Goal: Check status: Check status

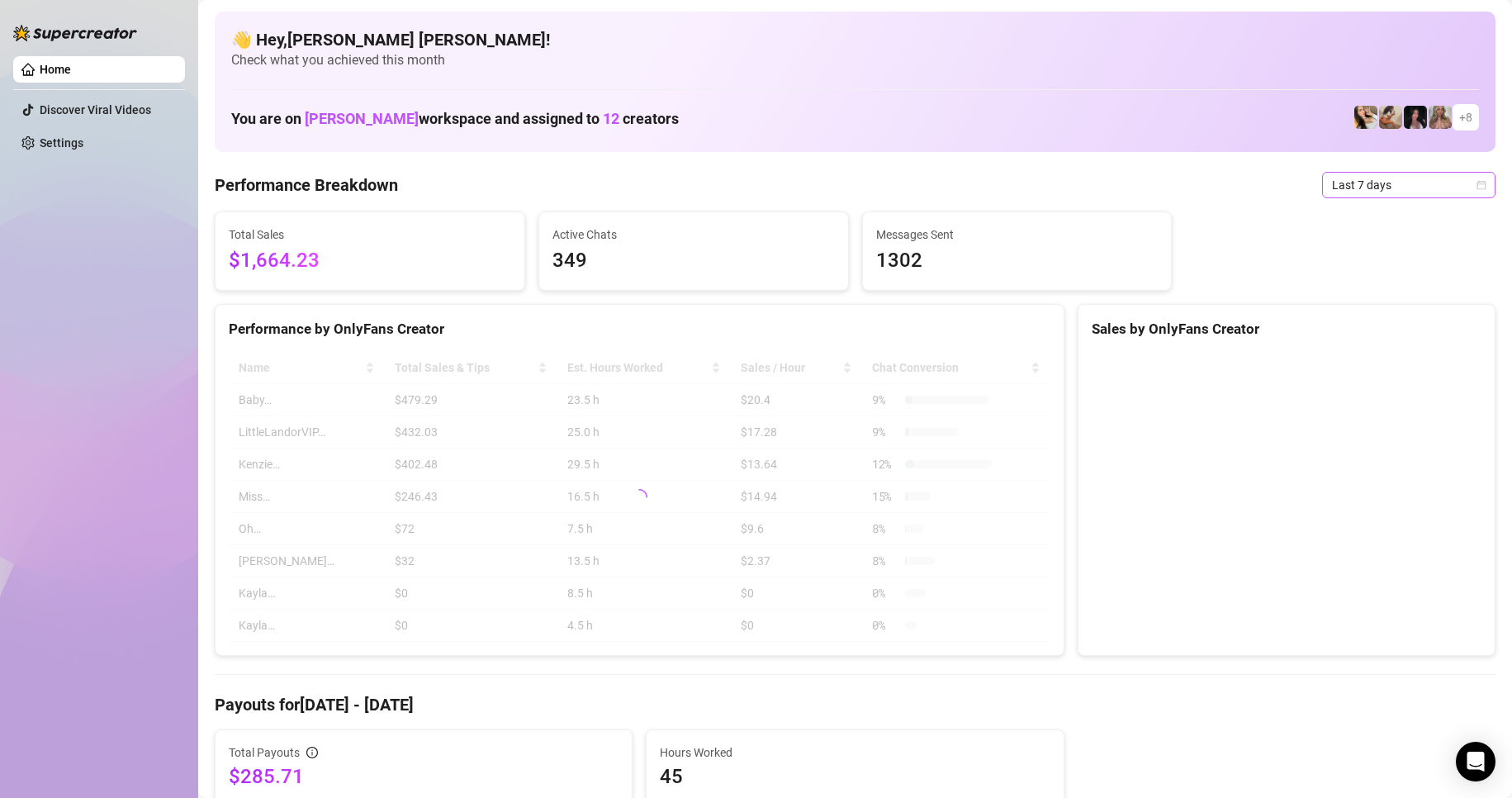
click at [1465, 190] on span "Last 7 days" at bounding box center [1408, 185] width 154 height 25
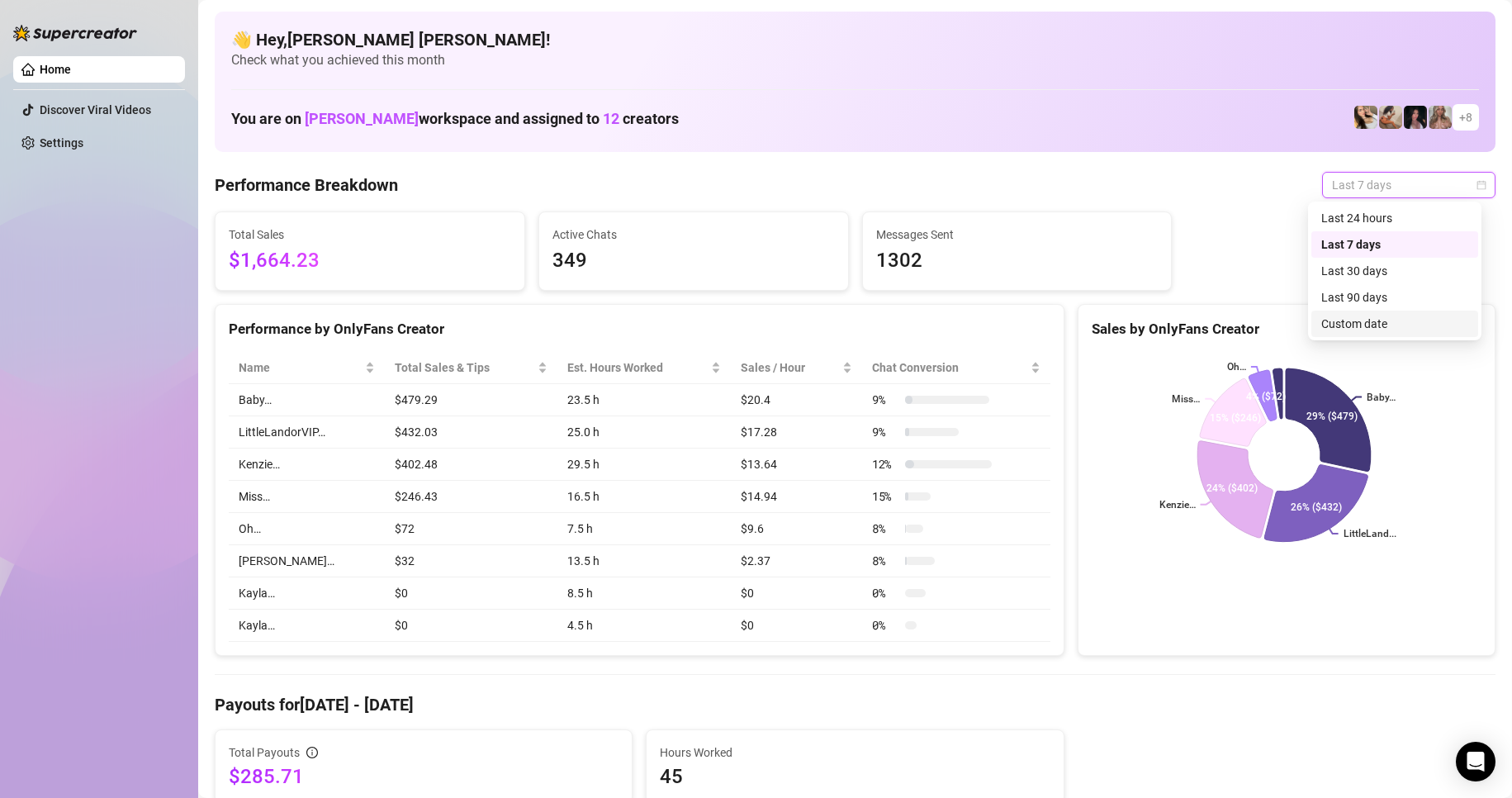
click at [1359, 328] on div "Custom date" at bounding box center [1394, 324] width 147 height 18
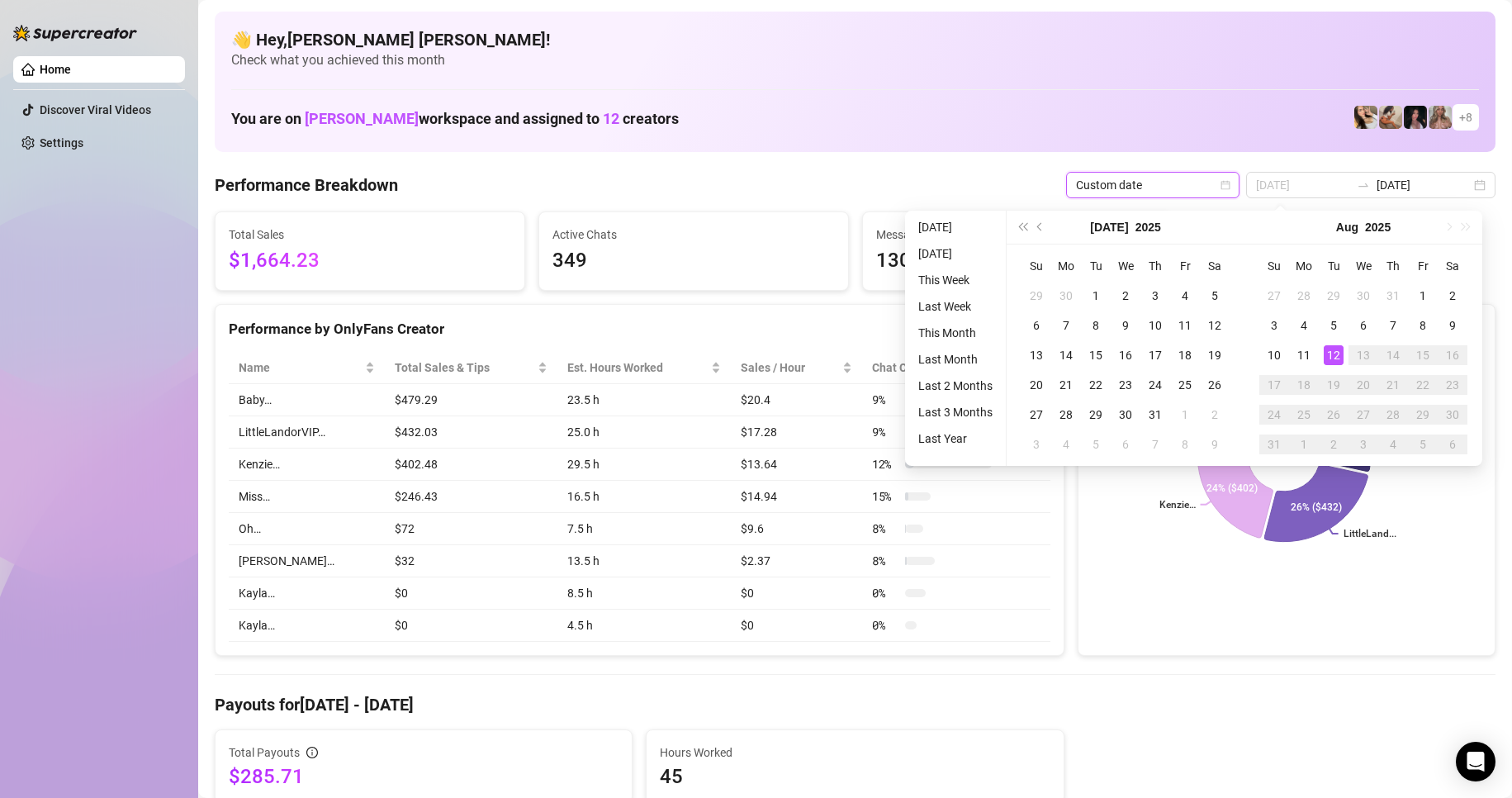
type input "[DATE]"
click at [1337, 364] on div "12" at bounding box center [1333, 355] width 20 height 20
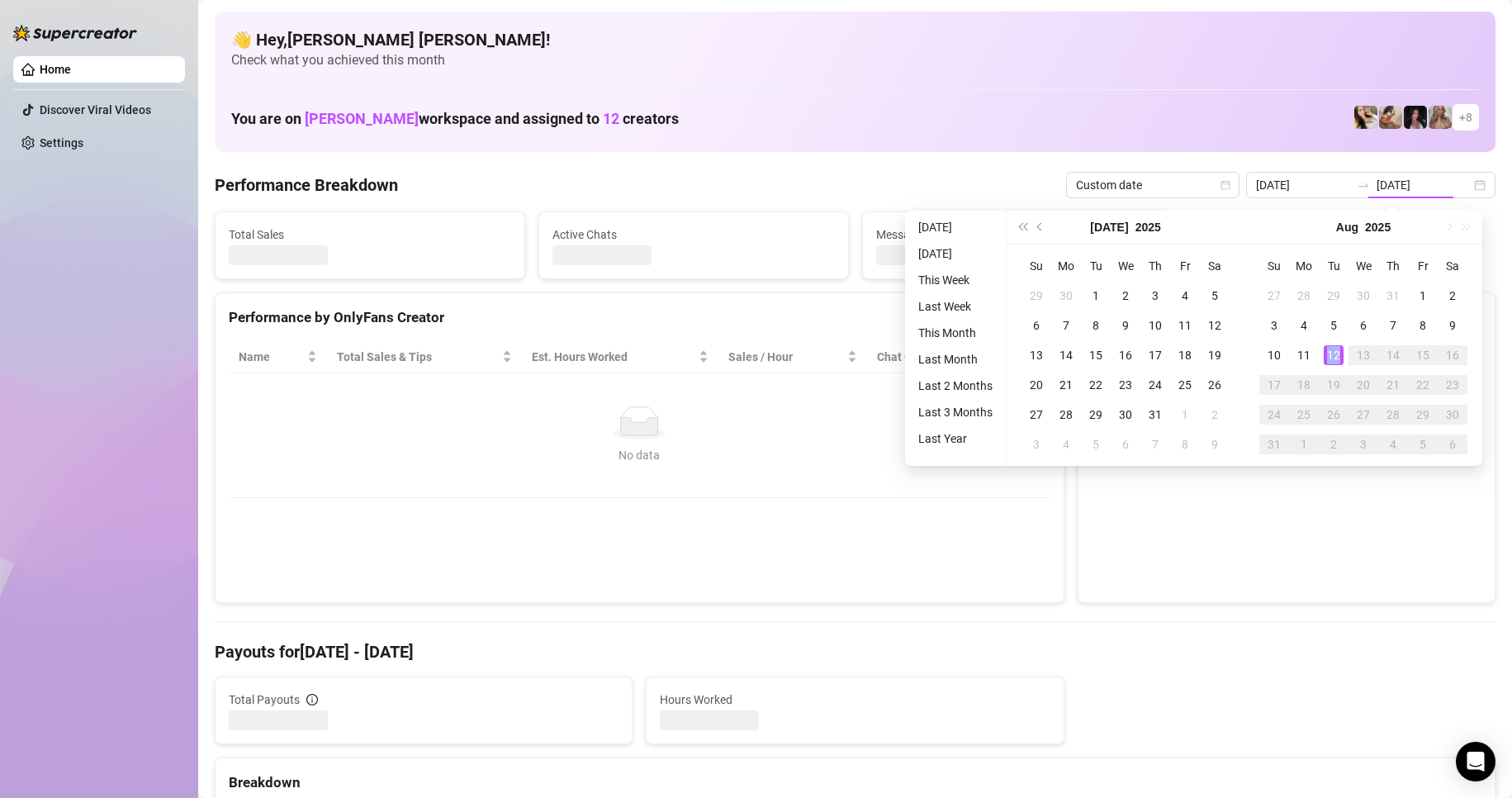
type input "[DATE]"
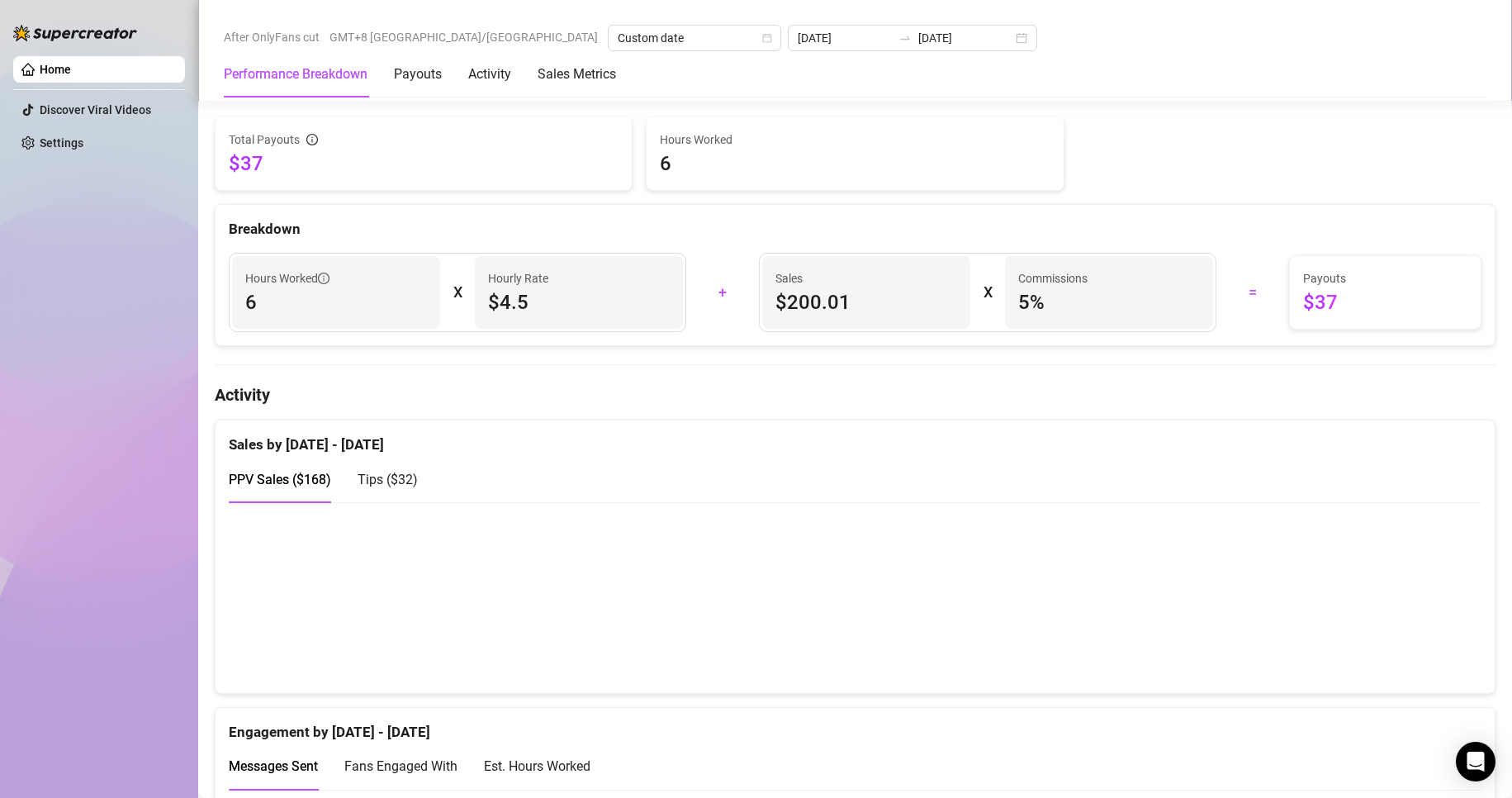
scroll to position [661, 0]
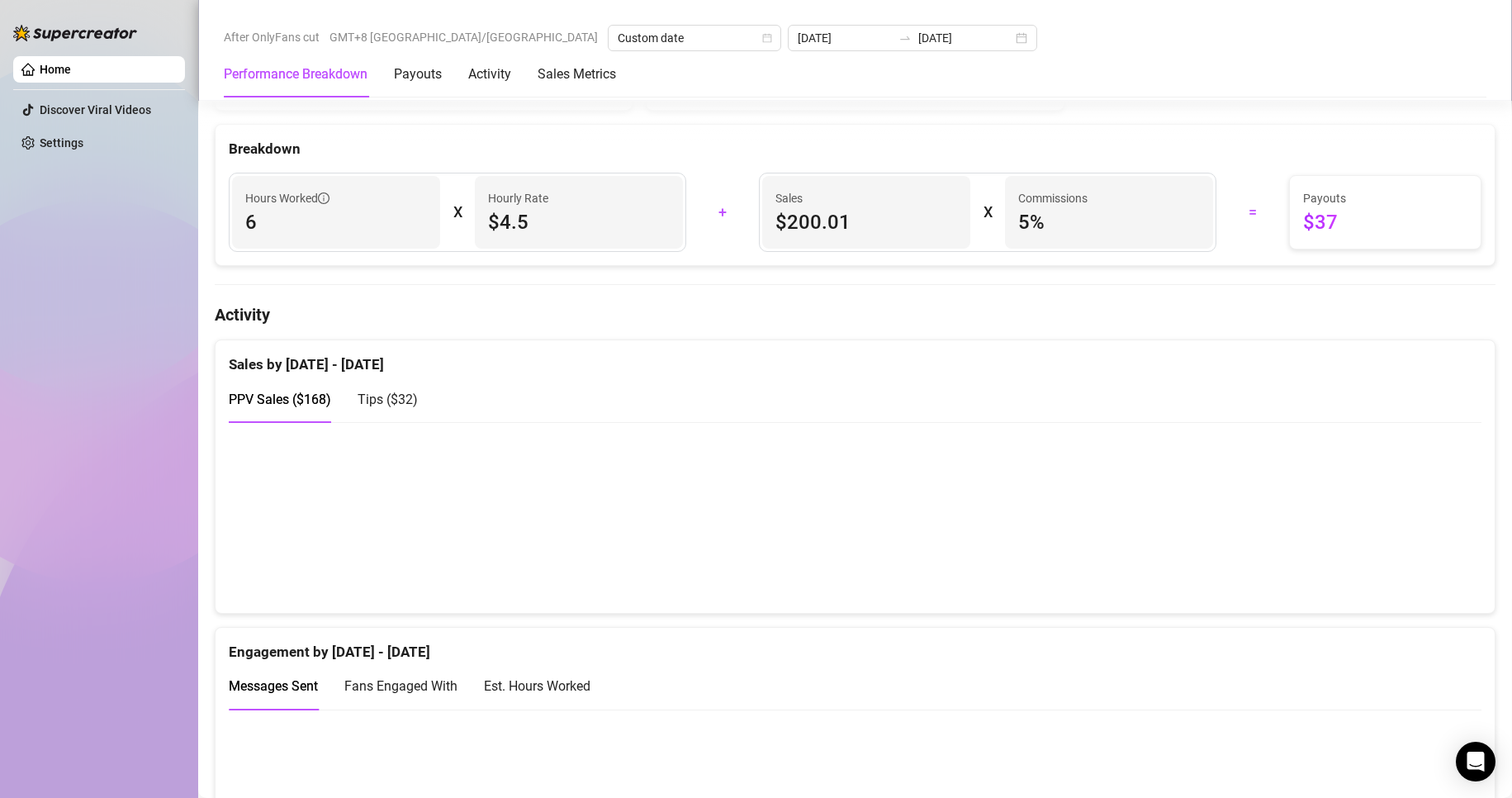
click at [375, 408] on span "Tips ( $32 )" at bounding box center [387, 399] width 60 height 15
click at [297, 404] on span "PPV Sales ( $168 )" at bounding box center [280, 399] width 102 height 15
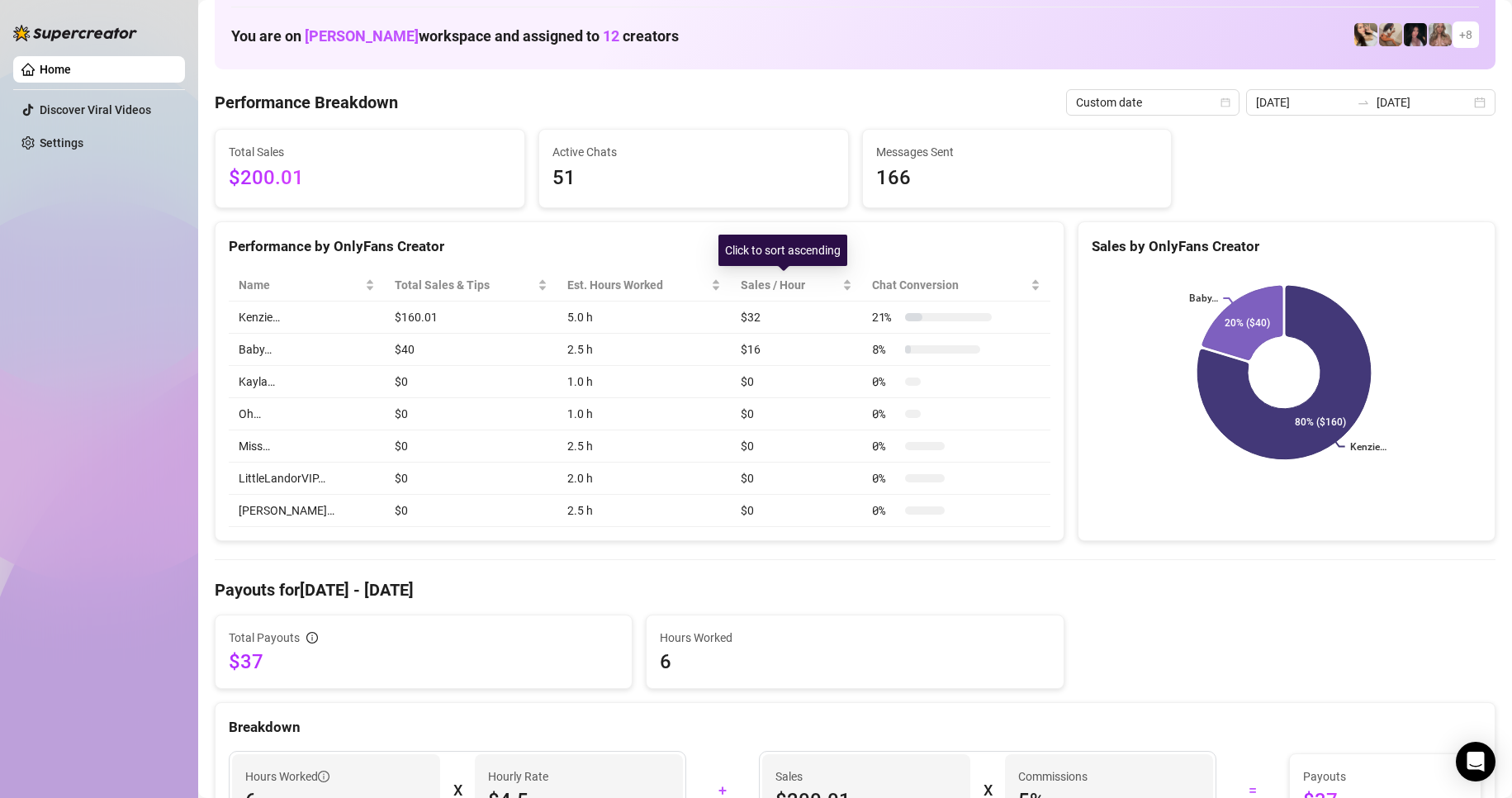
scroll to position [0, 0]
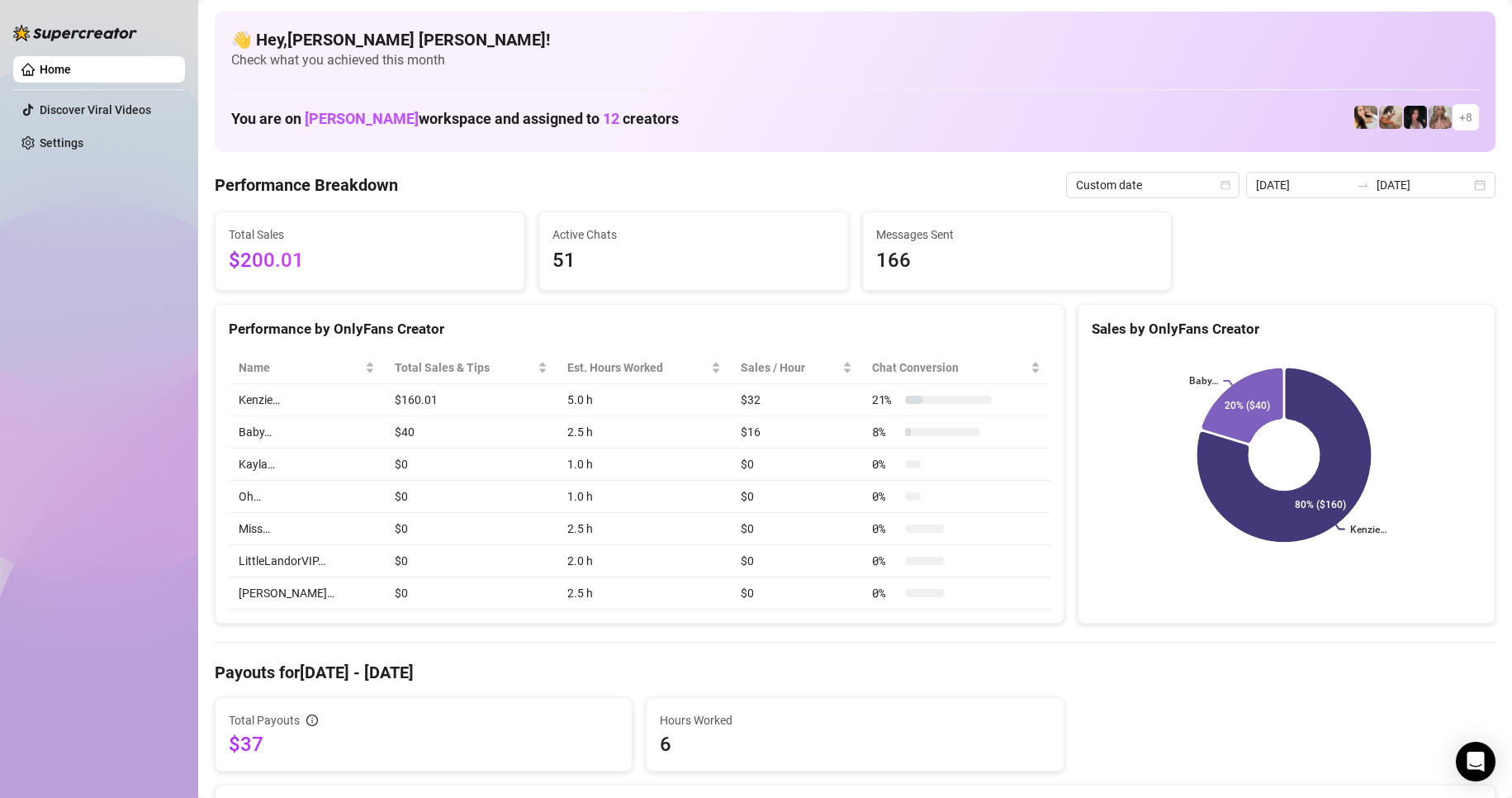
click at [1466, 189] on div "[DATE] [DATE]" at bounding box center [1371, 185] width 249 height 26
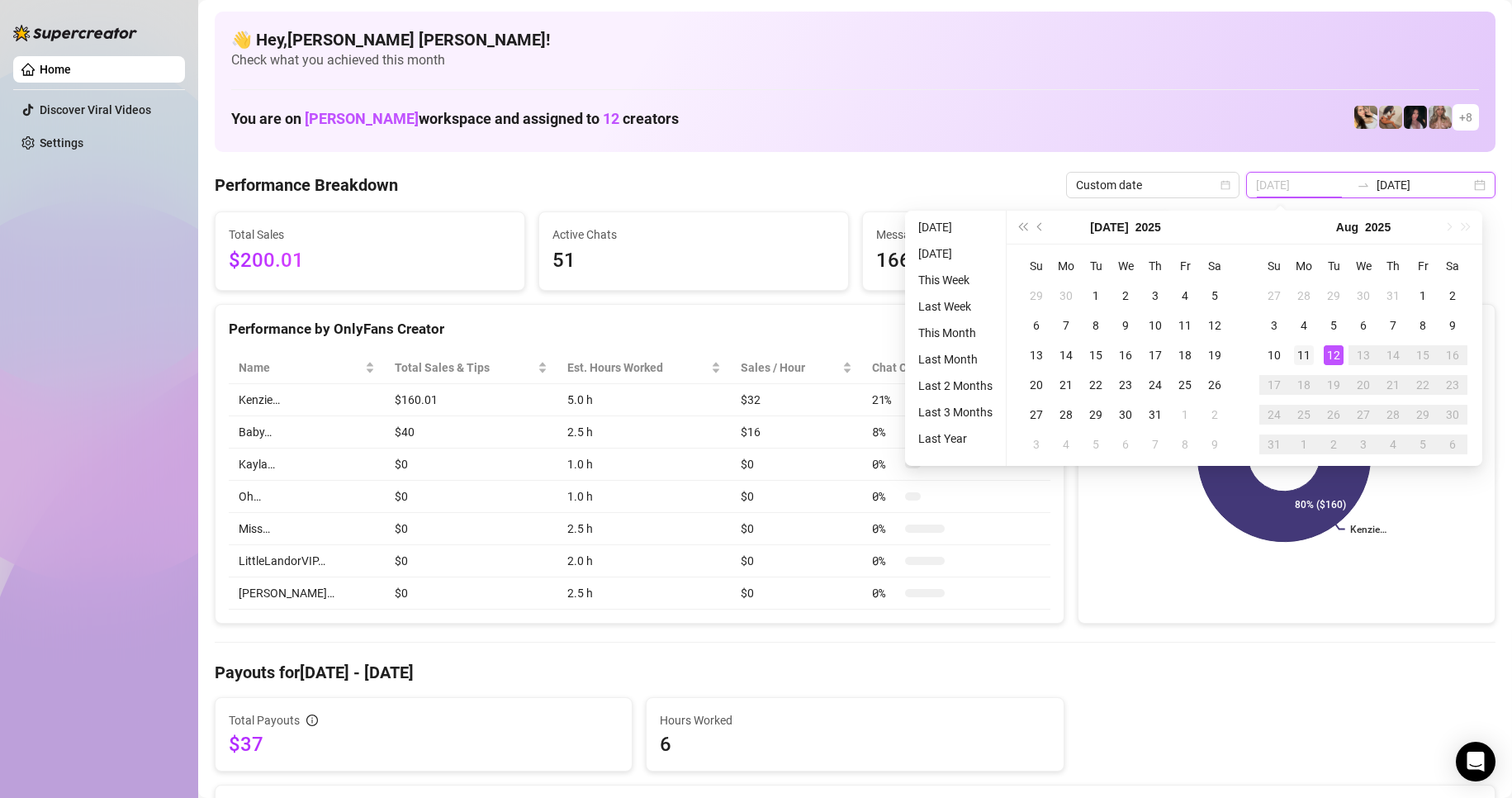
type input "[DATE]"
click at [1309, 356] on div "11" at bounding box center [1303, 355] width 20 height 20
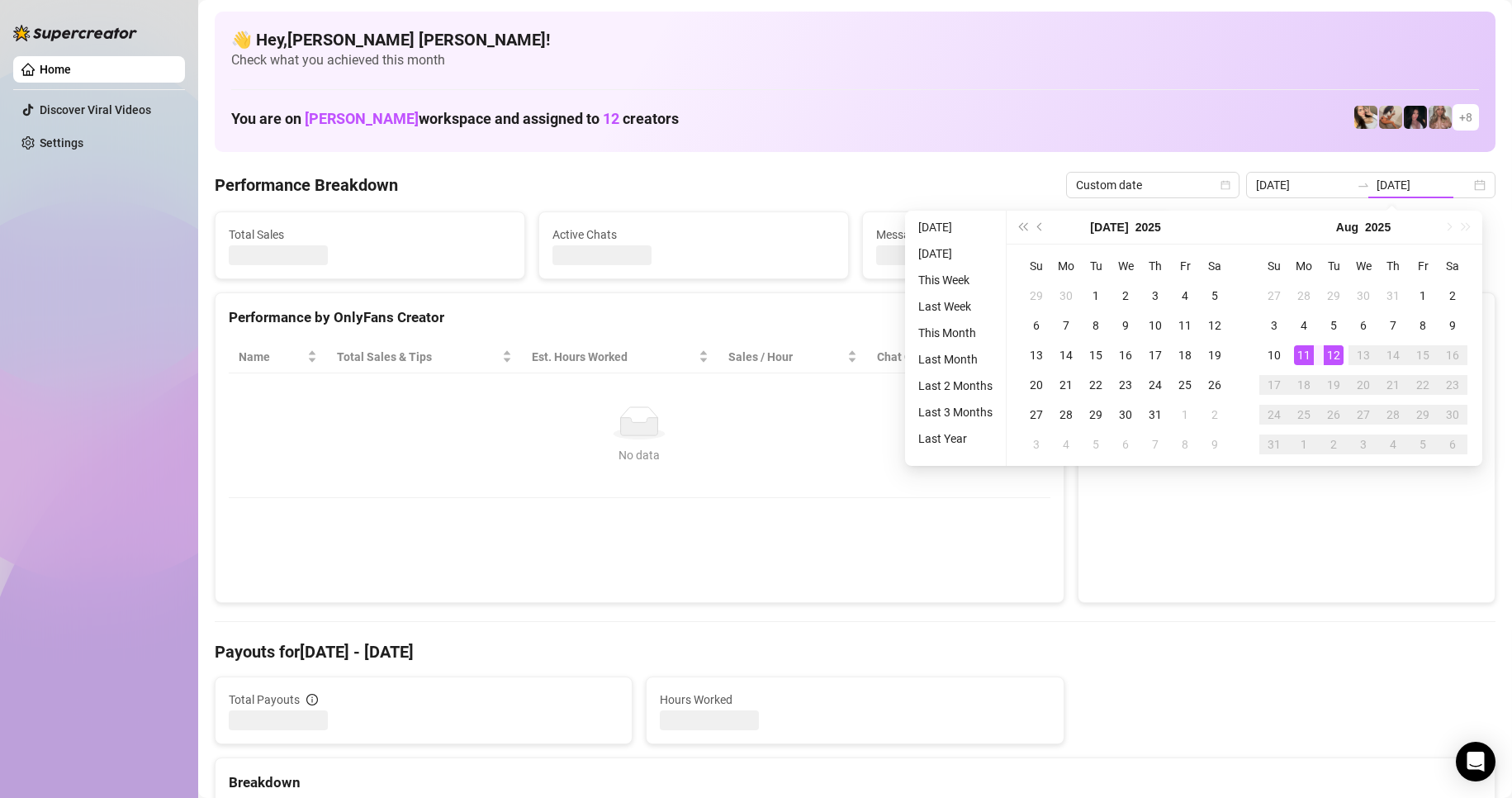
type input "[DATE]"
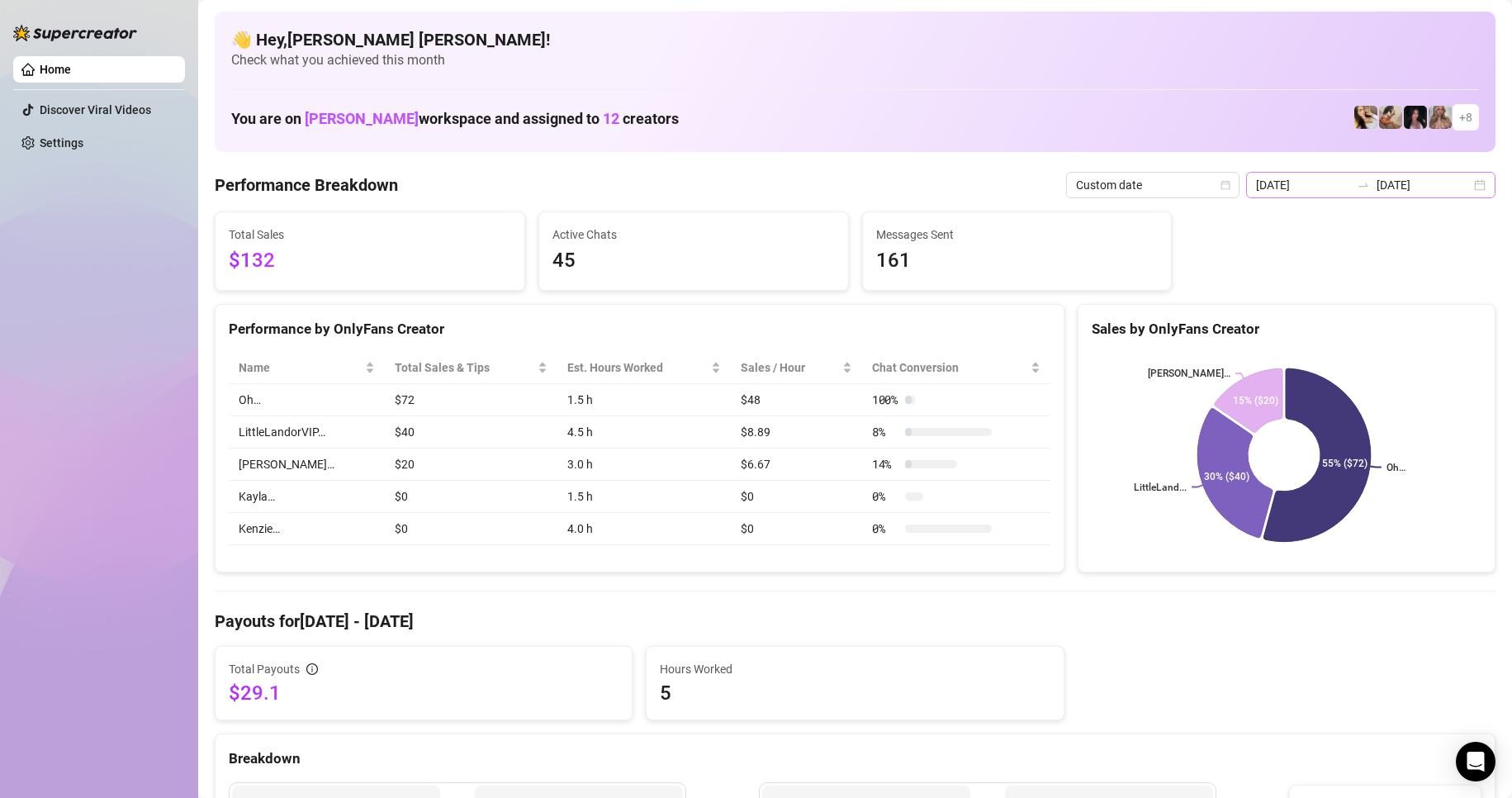
click at [1464, 184] on div "[DATE] [DATE]" at bounding box center [1371, 185] width 249 height 26
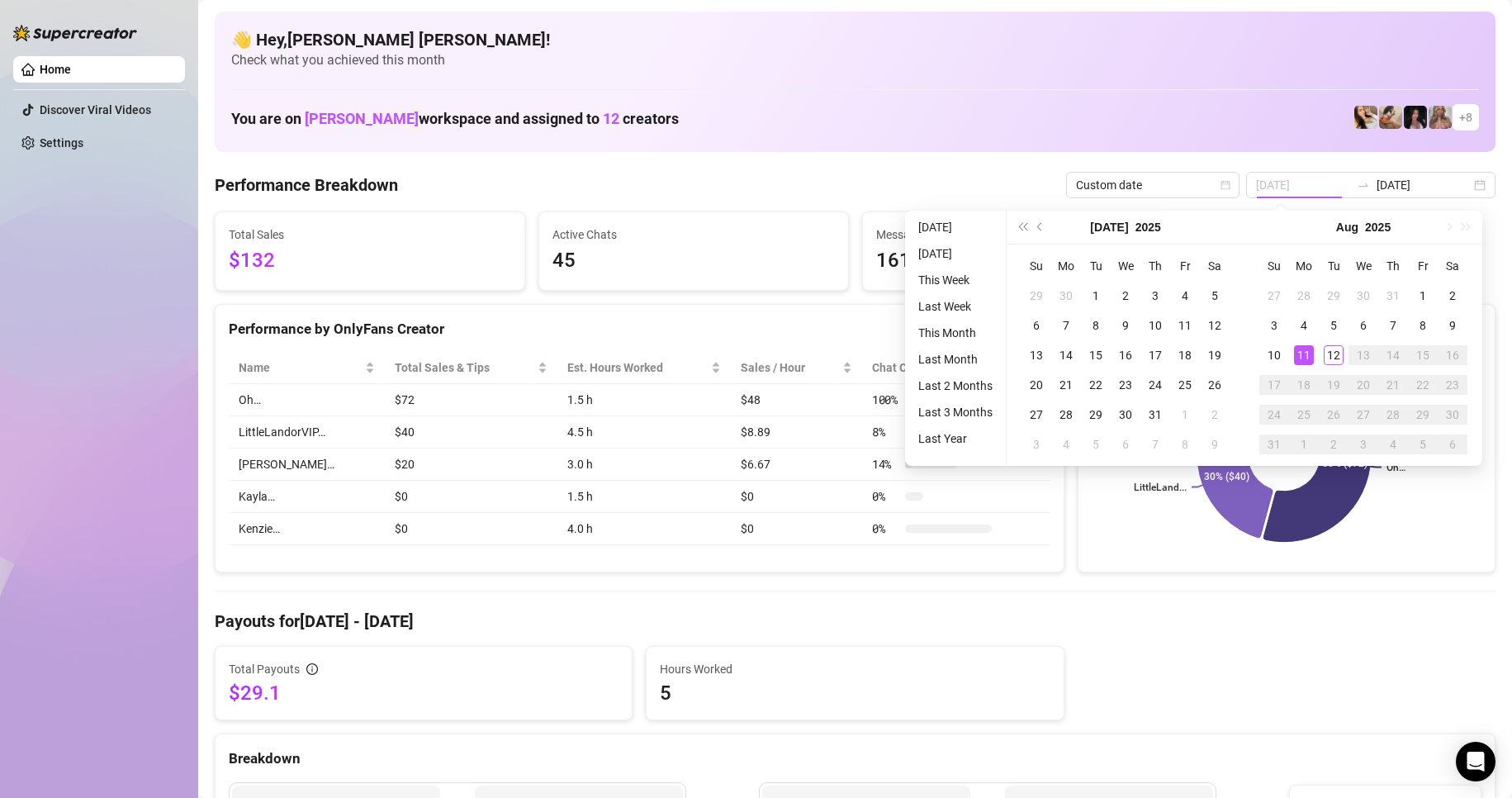
click at [1309, 362] on div "11" at bounding box center [1303, 355] width 20 height 20
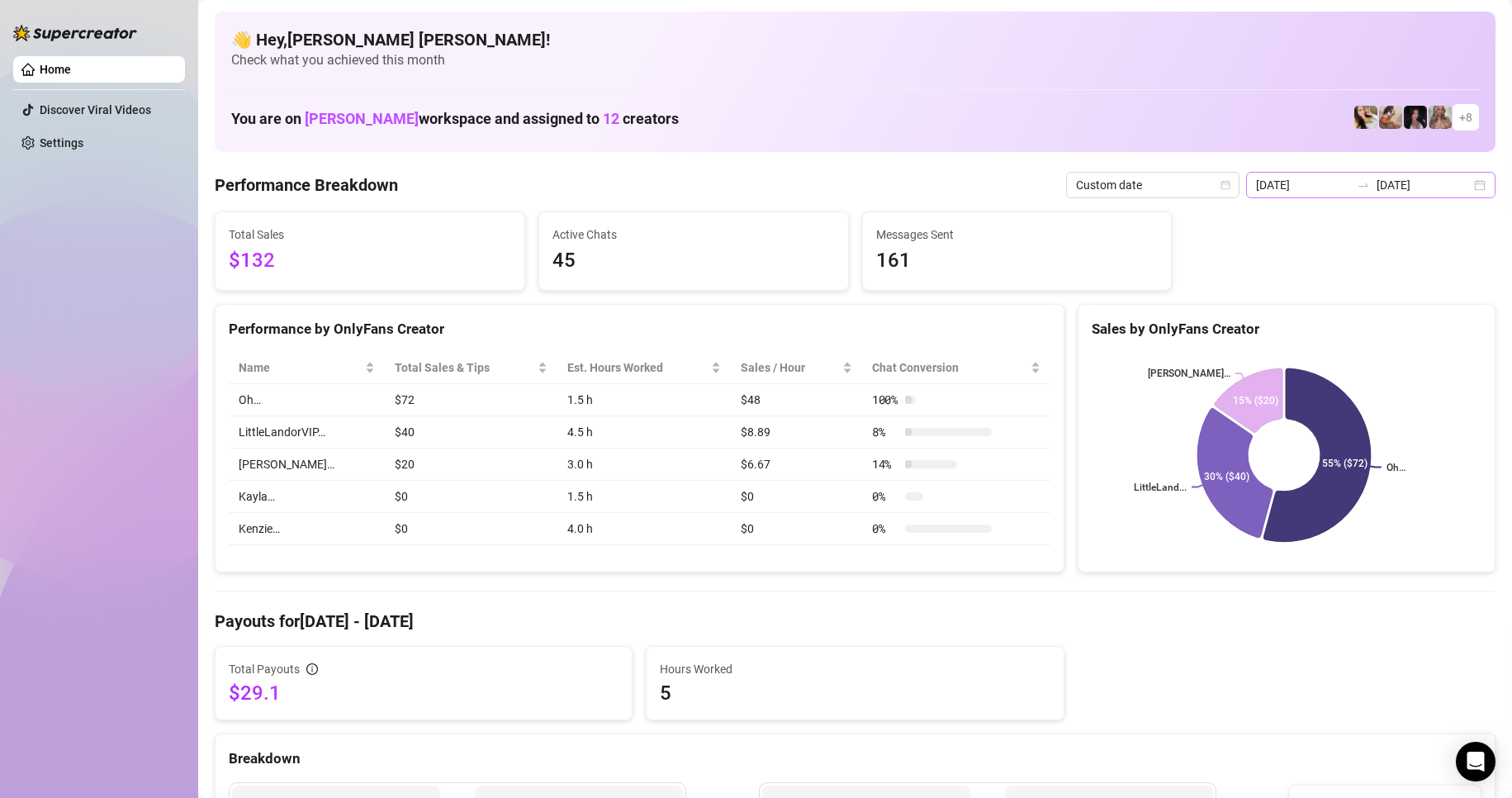
click at [1470, 191] on div "[DATE] [DATE]" at bounding box center [1371, 185] width 249 height 26
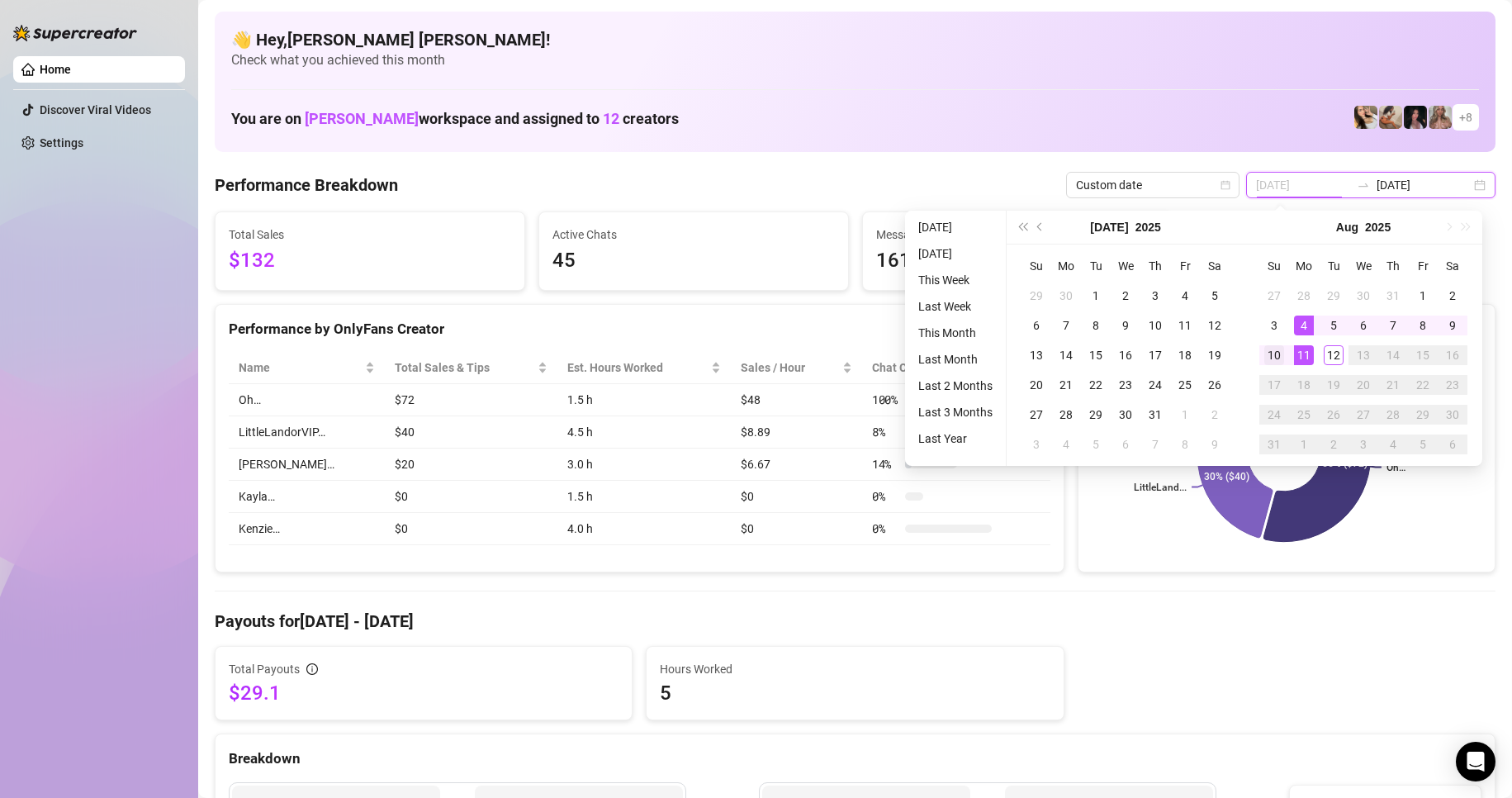
type input "[DATE]"
click at [1272, 356] on div "10" at bounding box center [1274, 355] width 20 height 20
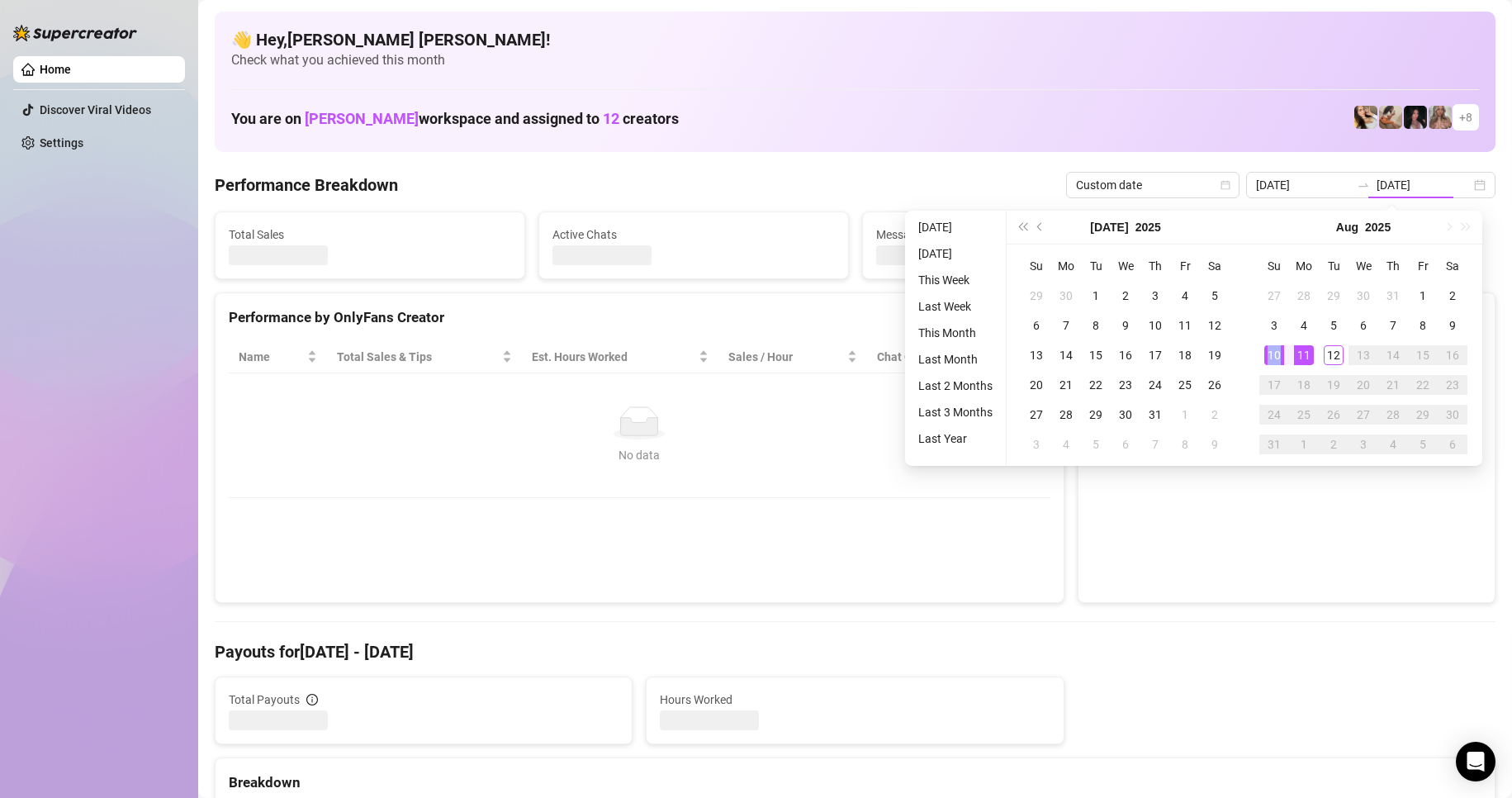
type input "[DATE]"
